Goal: Find specific page/section: Find specific page/section

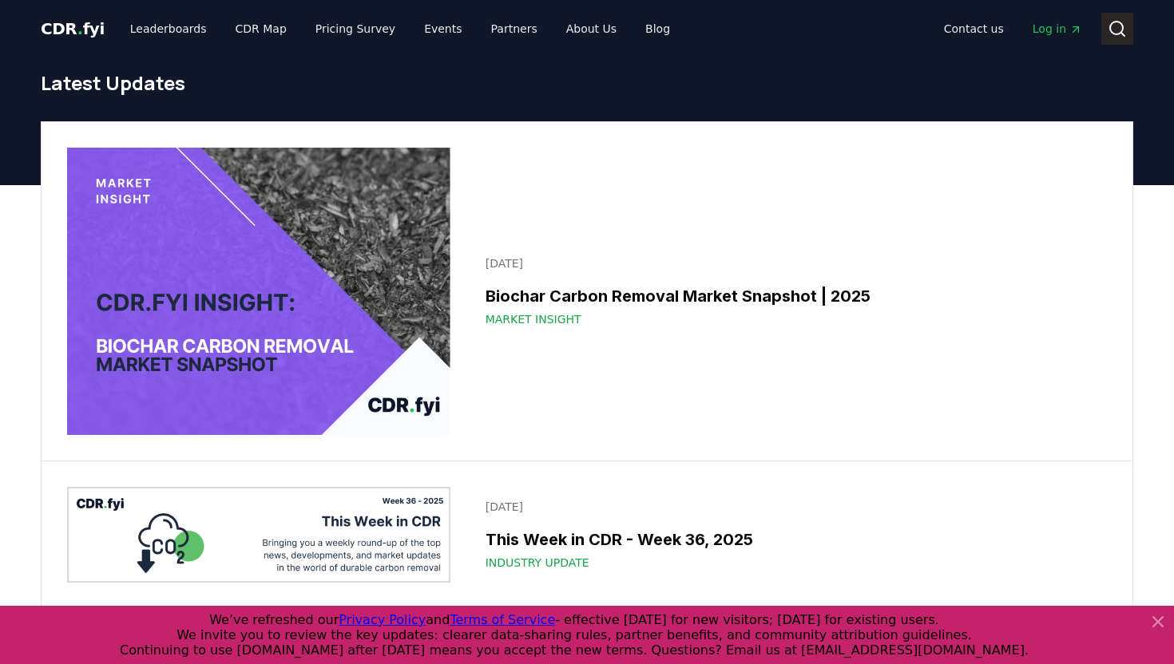
click at [1117, 36] on icon at bounding box center [1116, 28] width 19 height 19
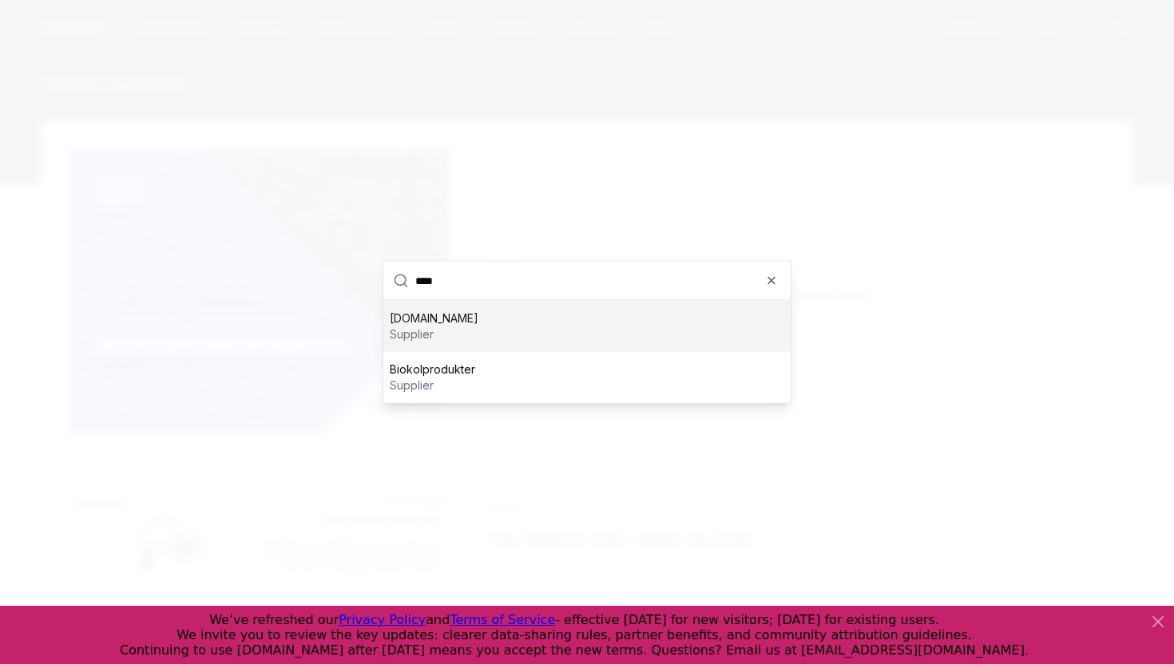
type input "****"
click at [404, 324] on p "[DOMAIN_NAME]" at bounding box center [434, 319] width 89 height 16
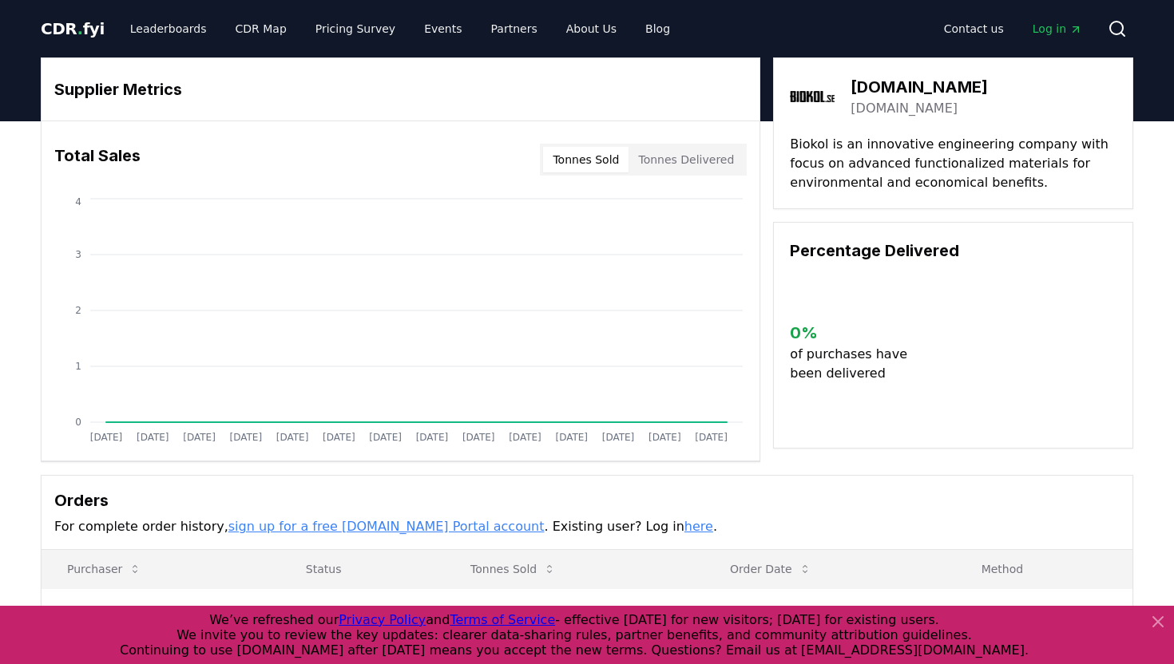
click at [20, 318] on div "Supplier Metrics Total Sales Tonnes Sold Tonnes Delivered [DATE] [DATE] [DATE] …" at bounding box center [587, 425] width 1174 height 608
